Goal: Find specific fact: Find specific fact

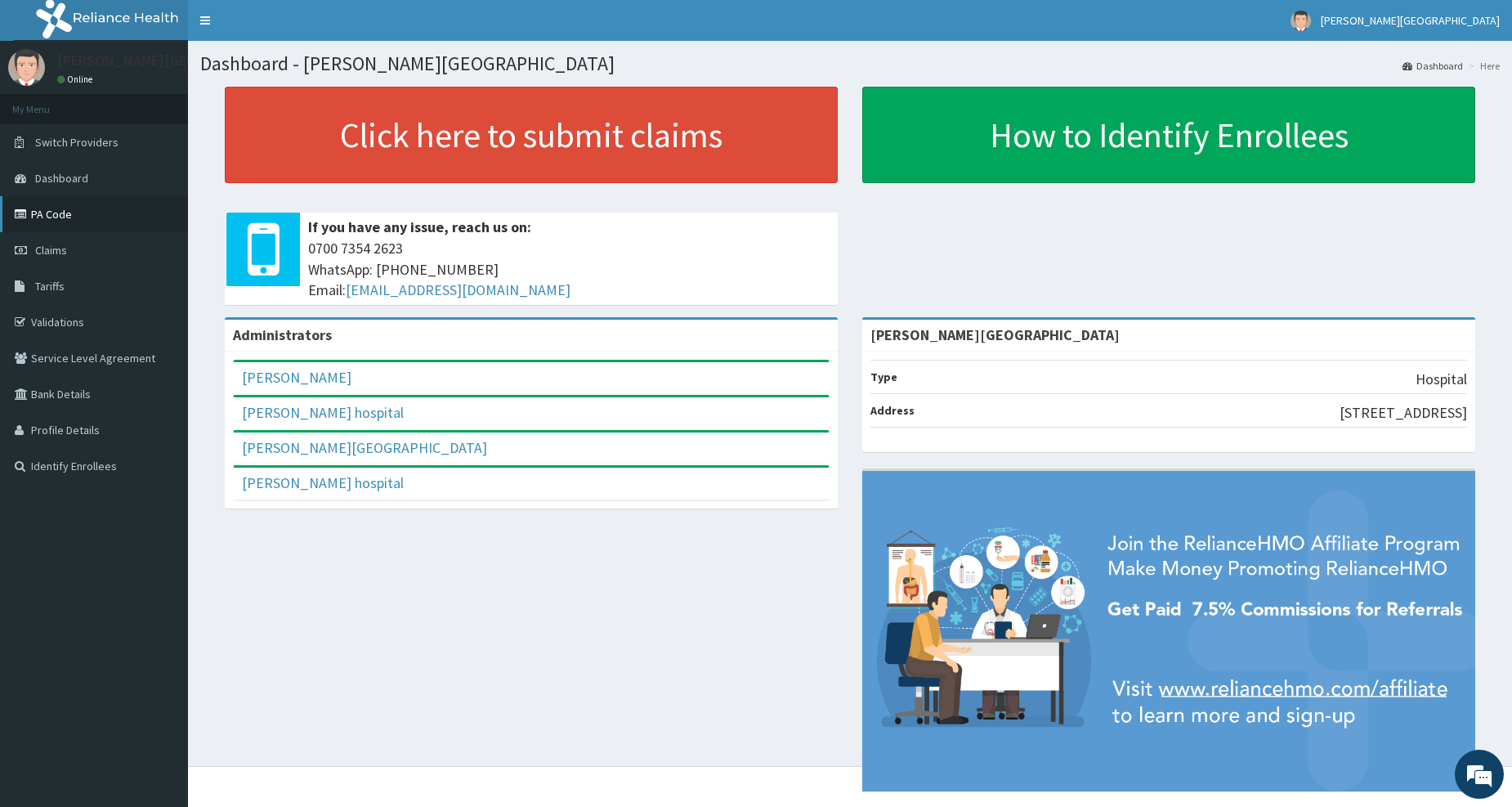
click at [57, 213] on link "PA Code" at bounding box center [94, 214] width 188 height 36
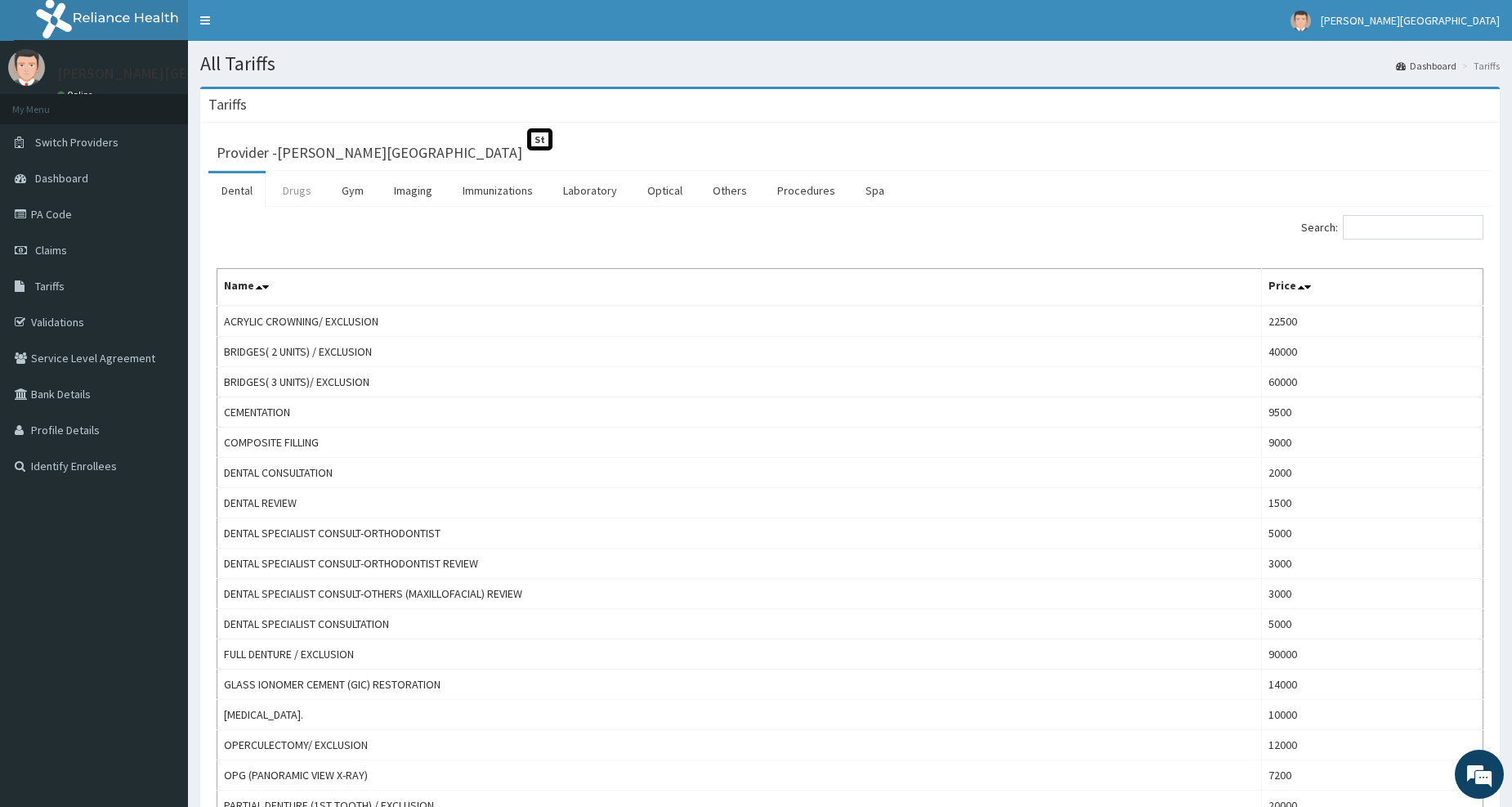
click at [311, 194] on link "Drugs" at bounding box center [297, 191] width 55 height 34
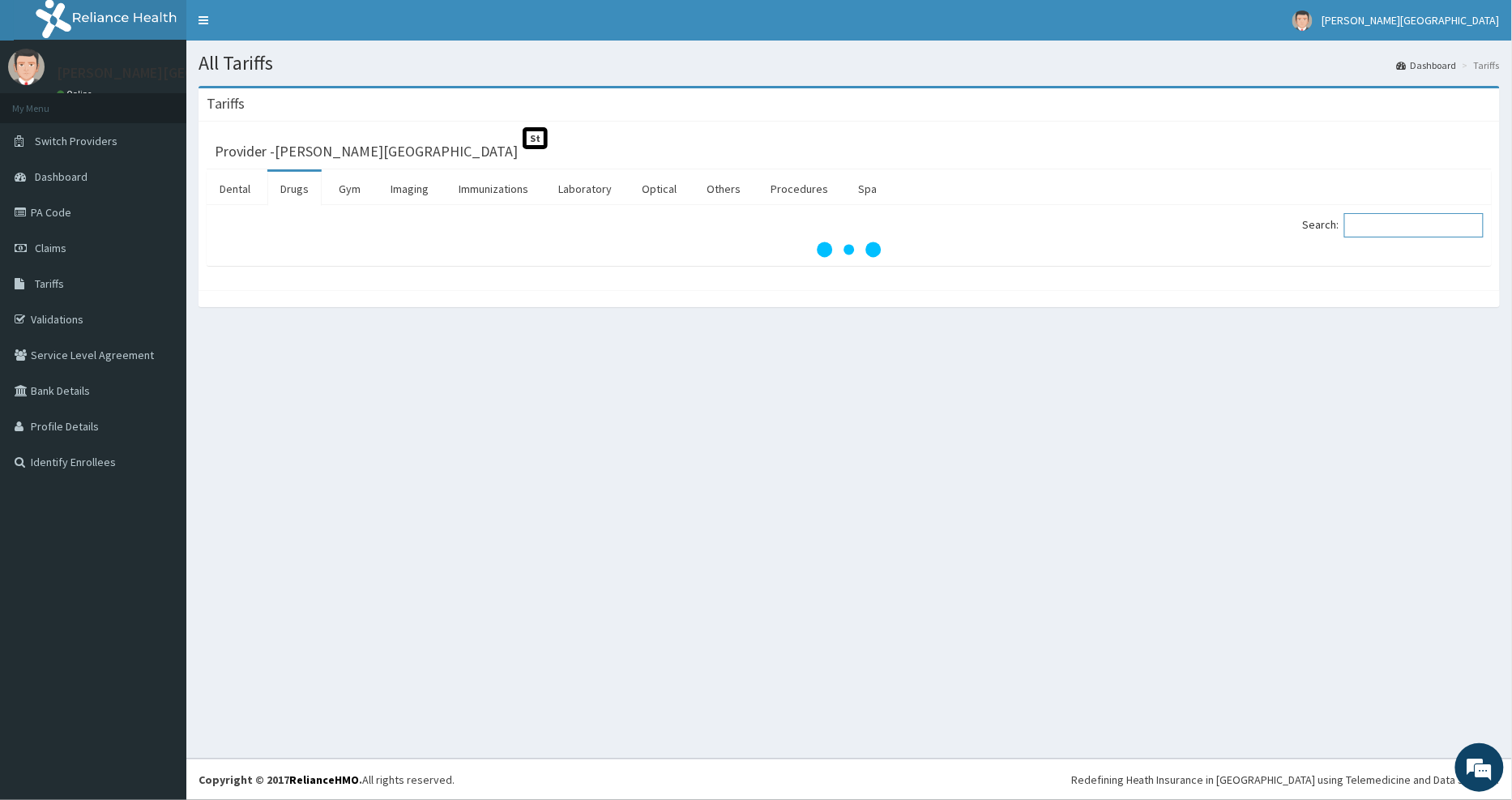
click at [1376, 223] on input "Search:" at bounding box center [1414, 225] width 140 height 24
paste input "[MEDICAL_DATA]"
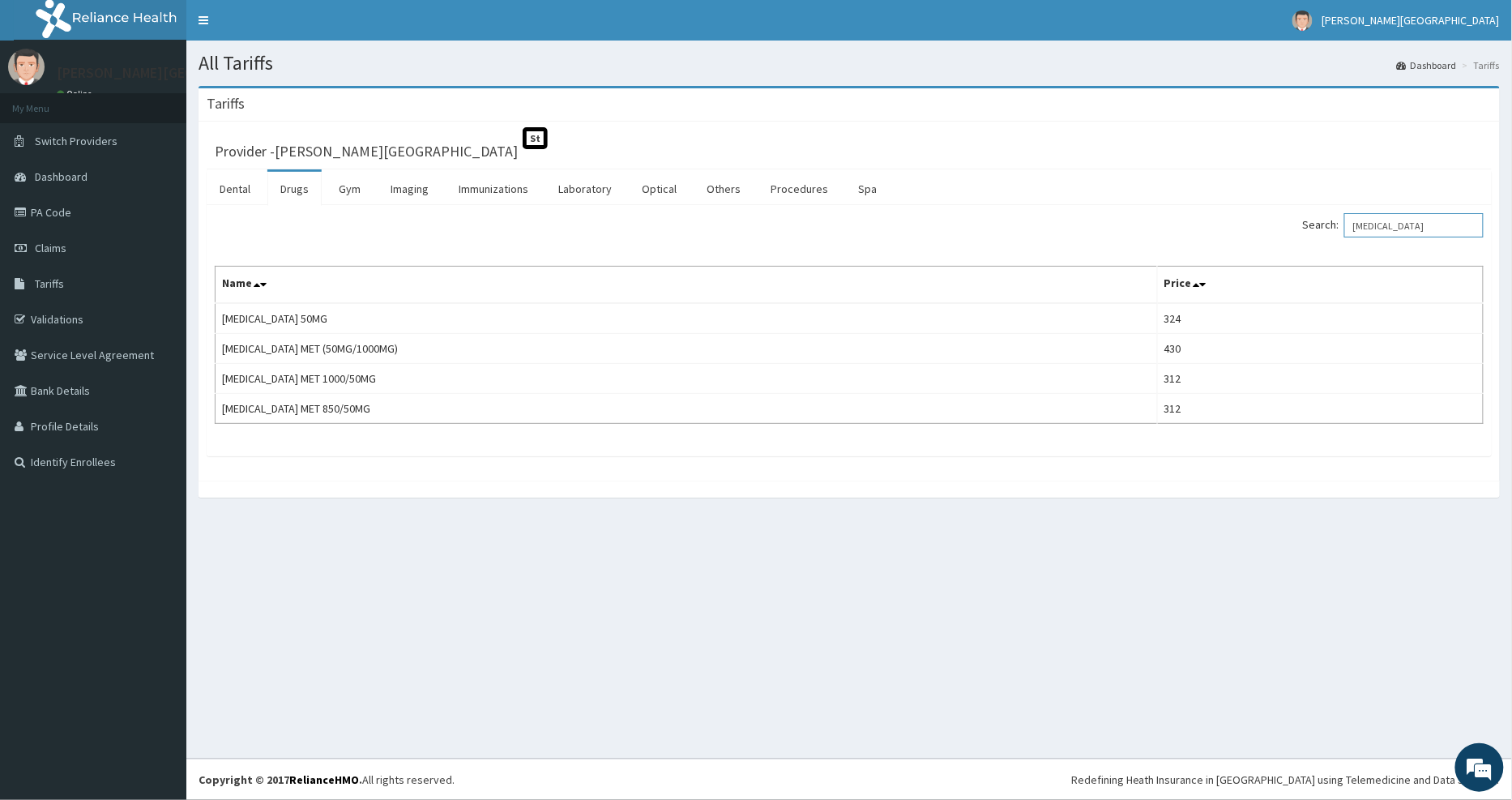
drag, startPoint x: 1343, startPoint y: 232, endPoint x: 1419, endPoint y: 232, distance: 76.0
click at [1346, 232] on label "Search: [MEDICAL_DATA]" at bounding box center [1393, 225] width 181 height 24
paste input "DIAMICRON"
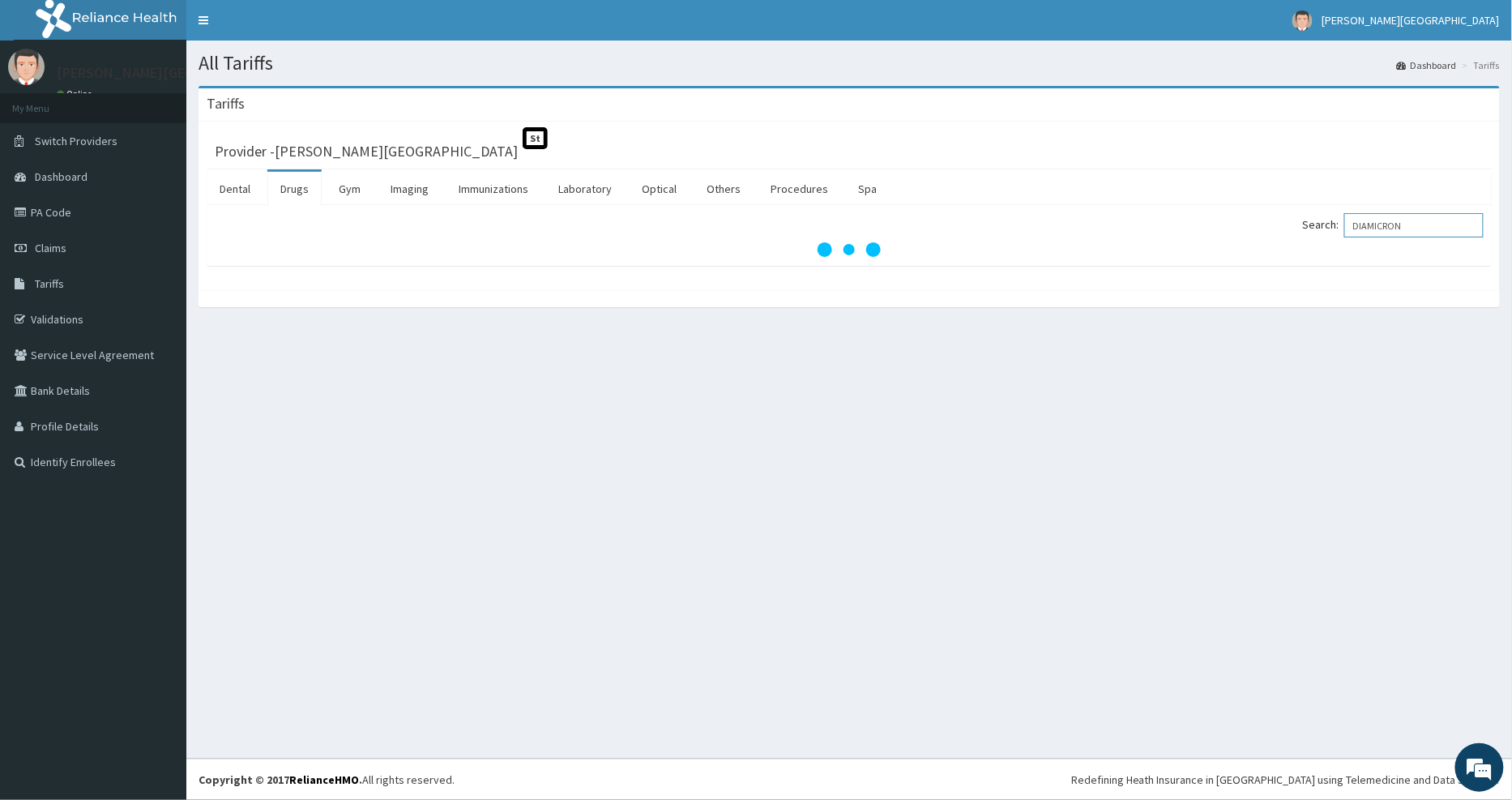
drag, startPoint x: 1363, startPoint y: 222, endPoint x: 1354, endPoint y: 246, distance: 25.6
click at [1363, 225] on input "DIAMICRON" at bounding box center [1414, 225] width 140 height 24
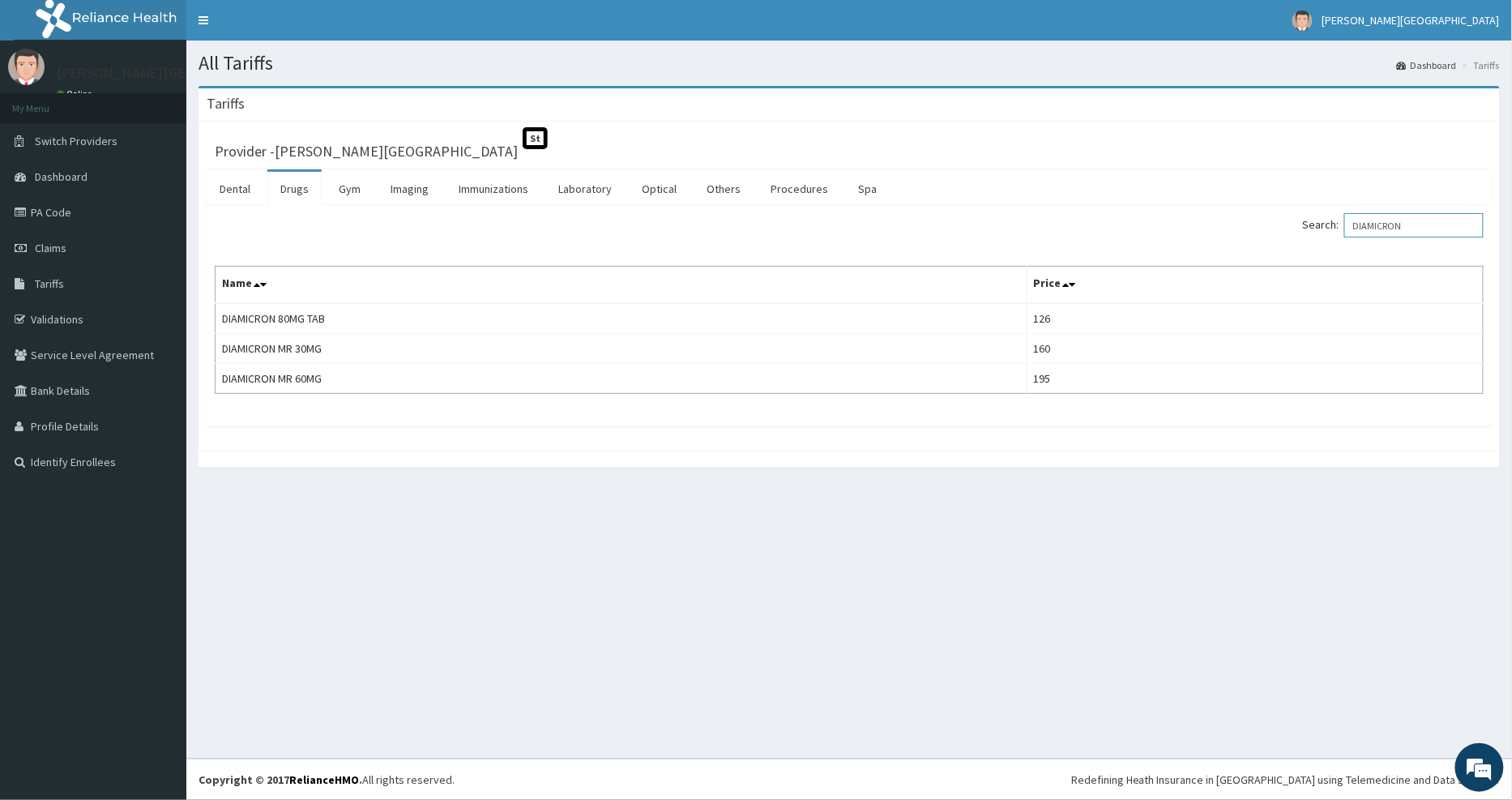
click at [1376, 225] on input "DIAMICRON" at bounding box center [1414, 225] width 140 height 24
click at [1377, 225] on input "DIAMICRON" at bounding box center [1414, 225] width 140 height 24
paste input "[MEDICAL_DATA]"
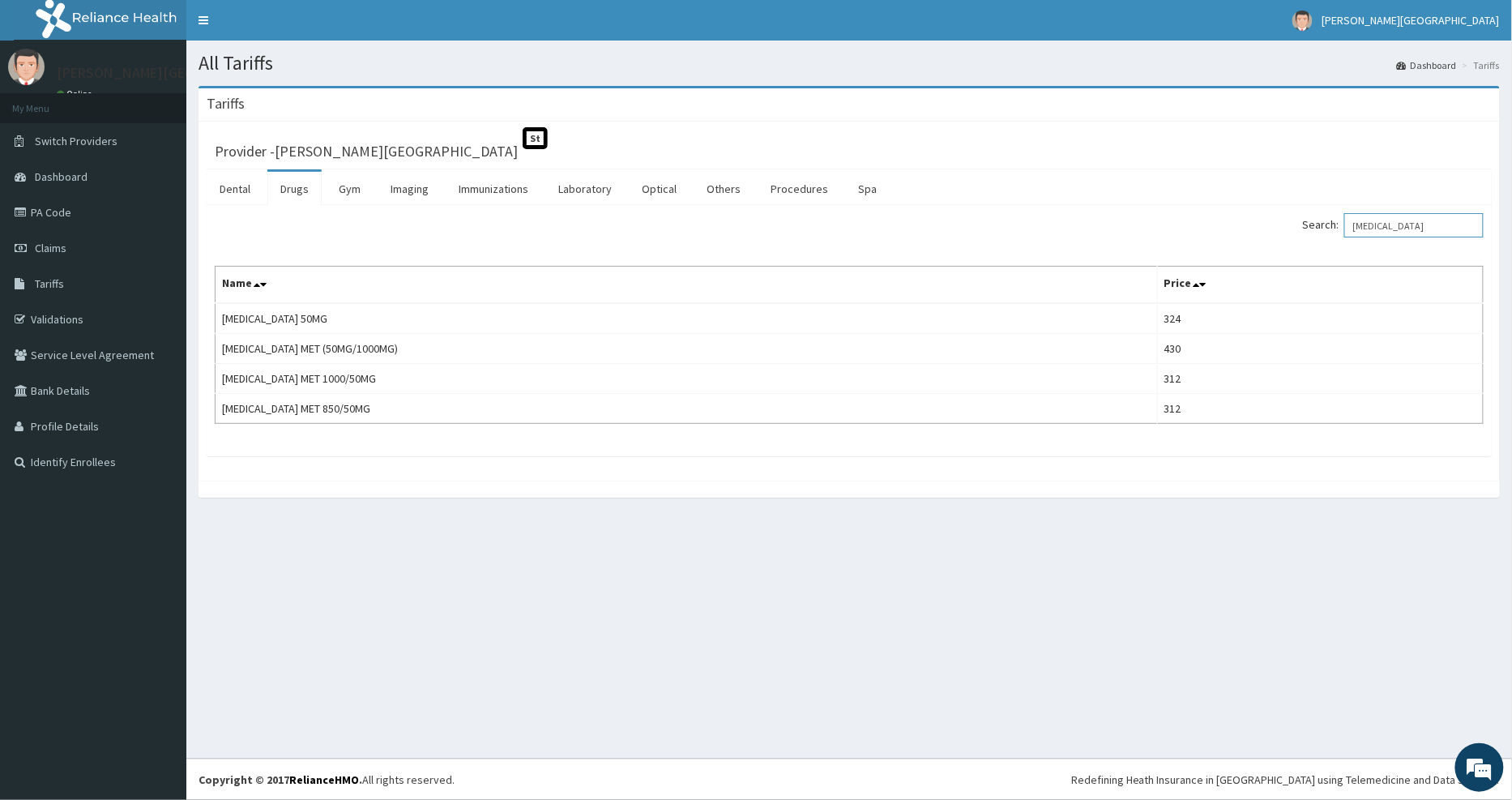
type input "[MEDICAL_DATA]"
